Goal: Navigation & Orientation: Find specific page/section

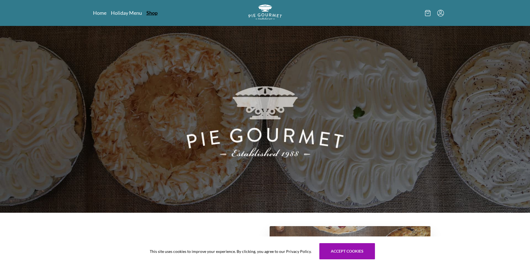
click at [150, 13] on link "Shop" at bounding box center [151, 12] width 11 height 7
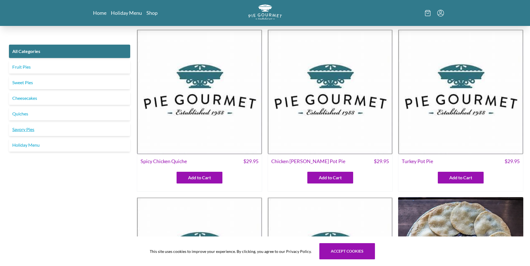
click at [22, 131] on link "Savory Pies" at bounding box center [69, 129] width 121 height 13
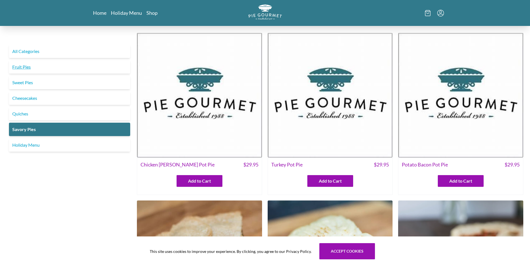
click at [49, 62] on link "Fruit Pies" at bounding box center [69, 66] width 121 height 13
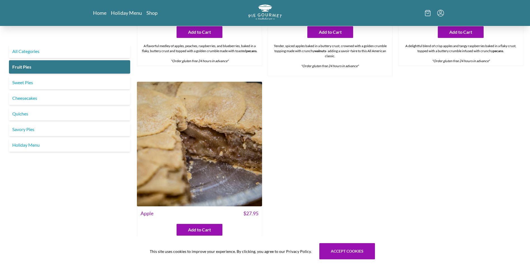
scroll to position [534, 0]
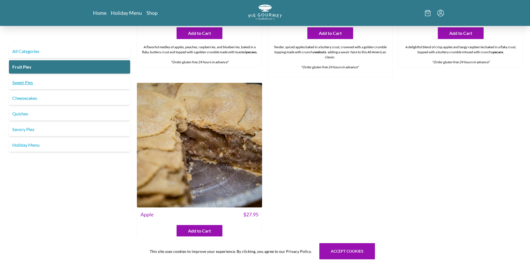
click at [26, 82] on link "Sweet Pies" at bounding box center [69, 82] width 121 height 13
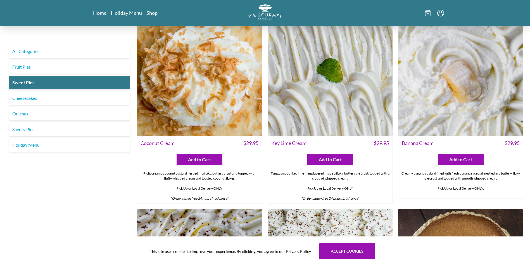
scroll to position [28, 0]
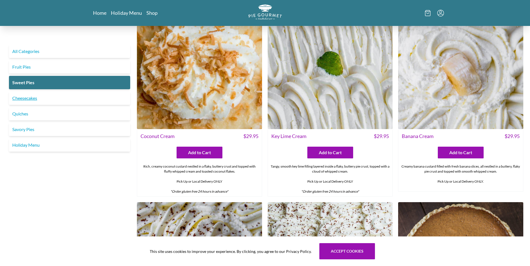
click at [30, 102] on link "Cheesecakes" at bounding box center [69, 98] width 121 height 13
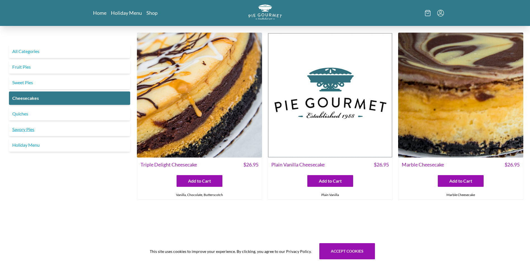
click at [22, 130] on link "Savory Pies" at bounding box center [69, 129] width 121 height 13
